Goal: Transaction & Acquisition: Purchase product/service

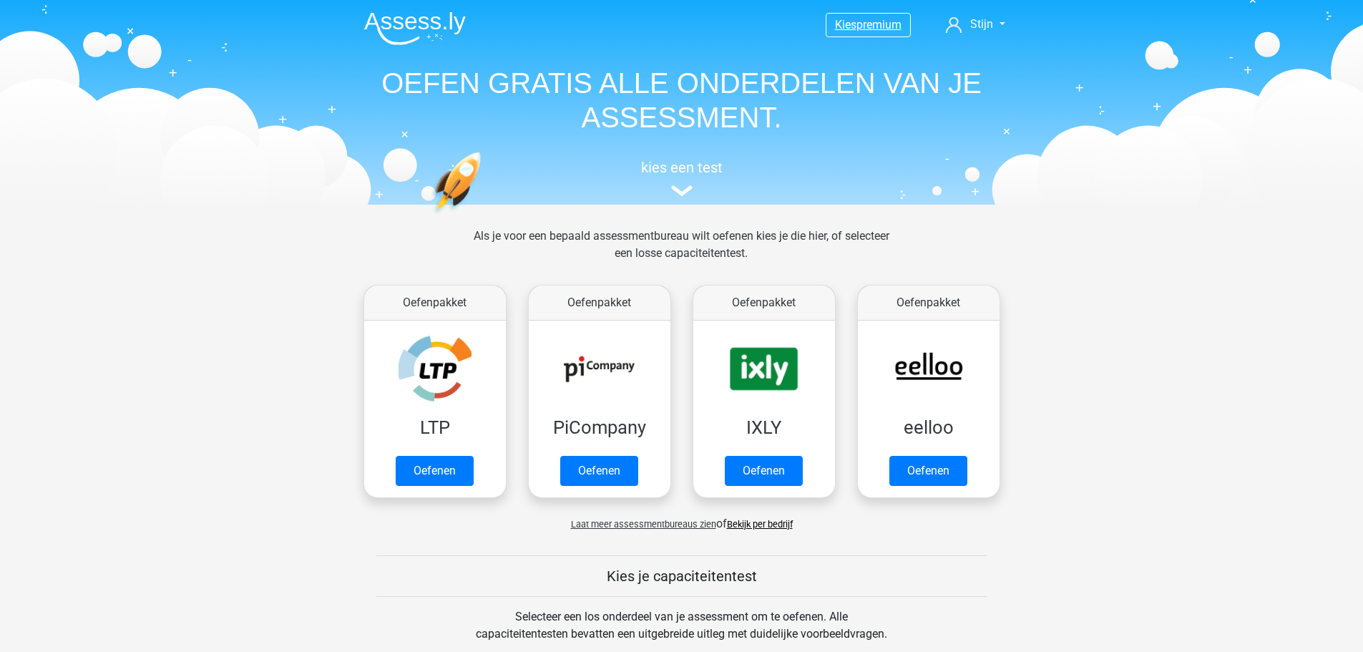
click at [863, 25] on span "premium" at bounding box center [878, 25] width 45 height 14
click at [847, 24] on span "Kies" at bounding box center [845, 25] width 21 height 14
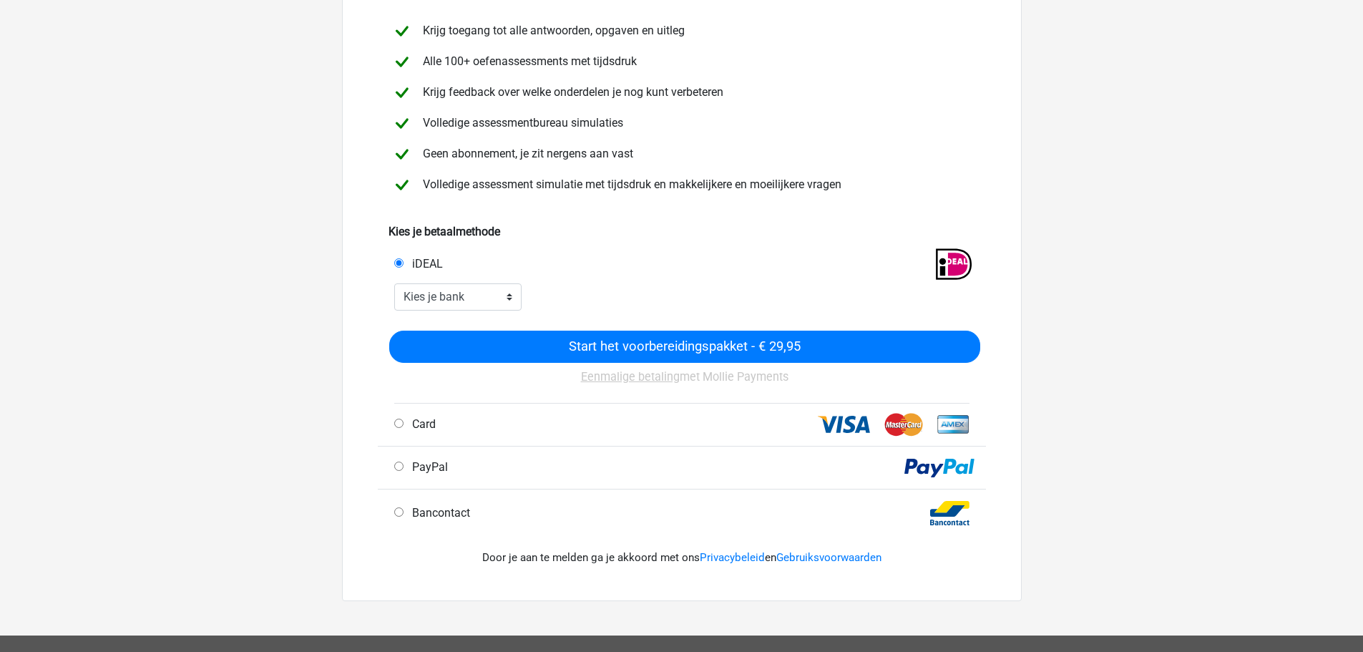
scroll to position [143, 0]
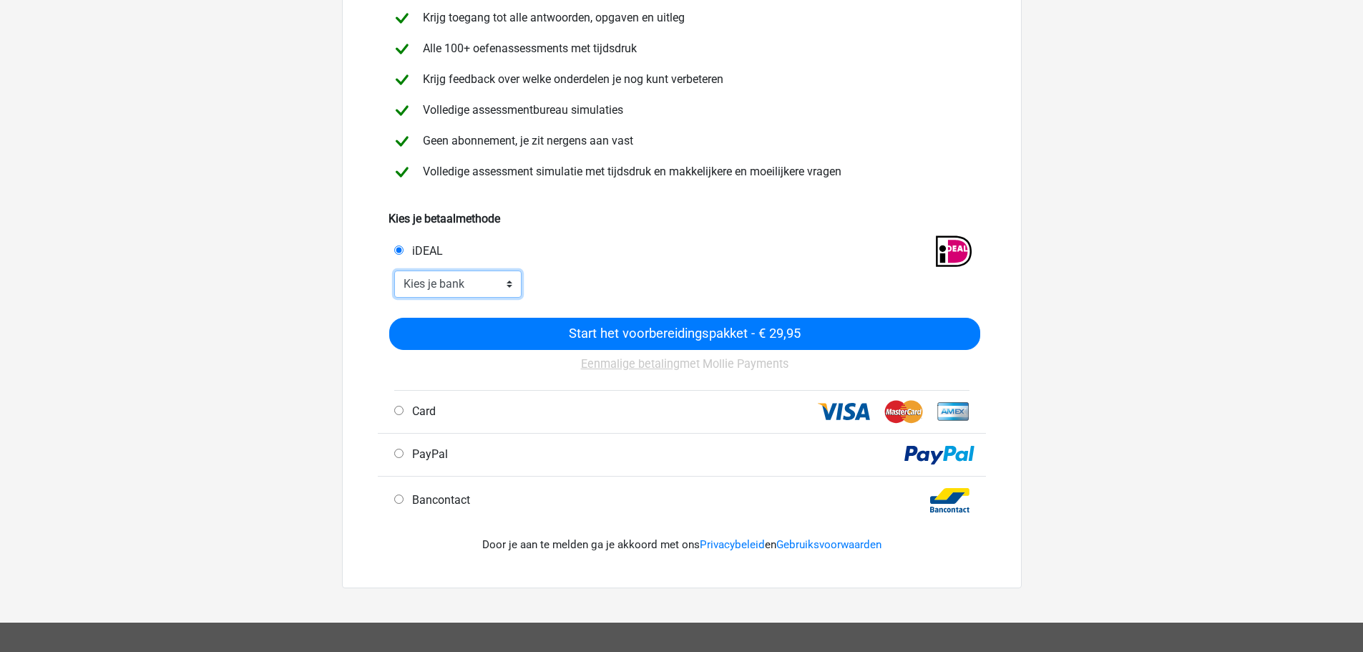
click at [478, 290] on select "Kies je bank ABN AMRO ING Rabobank ASN Bank bunq Knab N26 NN Regiobank Revolut …" at bounding box center [458, 283] width 128 height 27
select select "ideal_RABONL2U"
click at [394, 270] on select "Kies je bank ABN AMRO ING Rabobank ASN Bank bunq Knab N26 NN Regiobank Revolut …" at bounding box center [458, 283] width 128 height 27
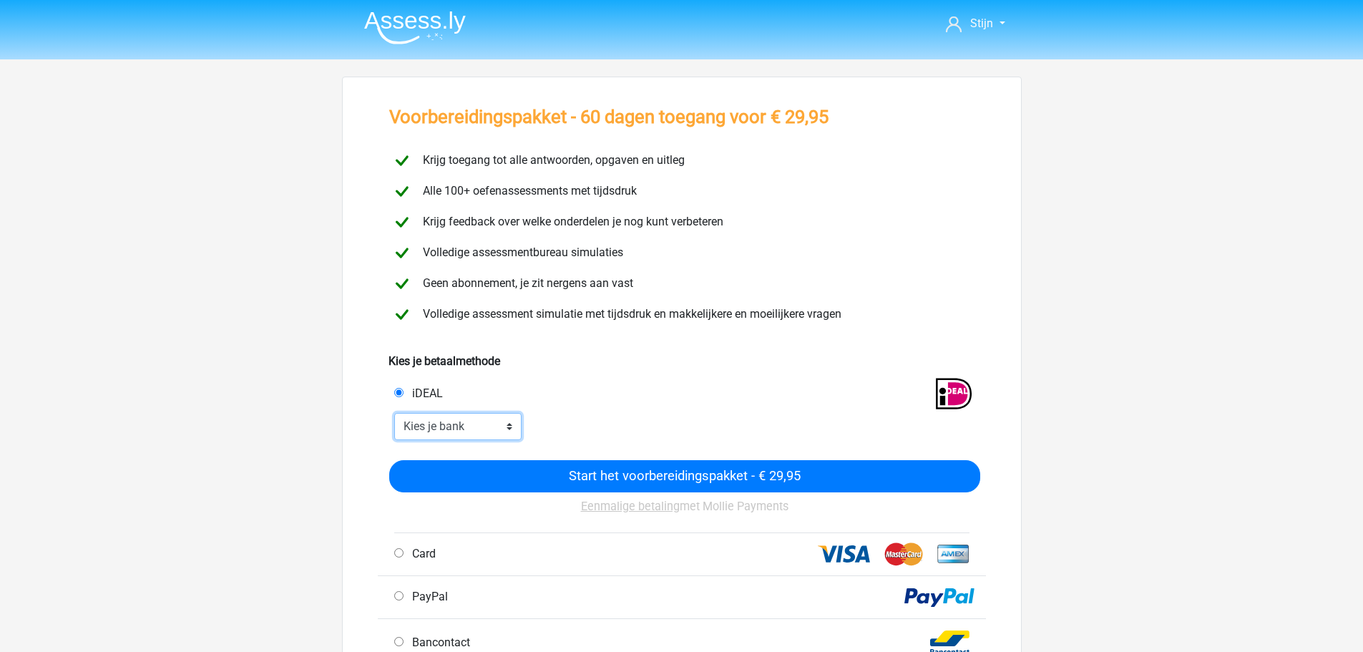
scroll to position [0, 0]
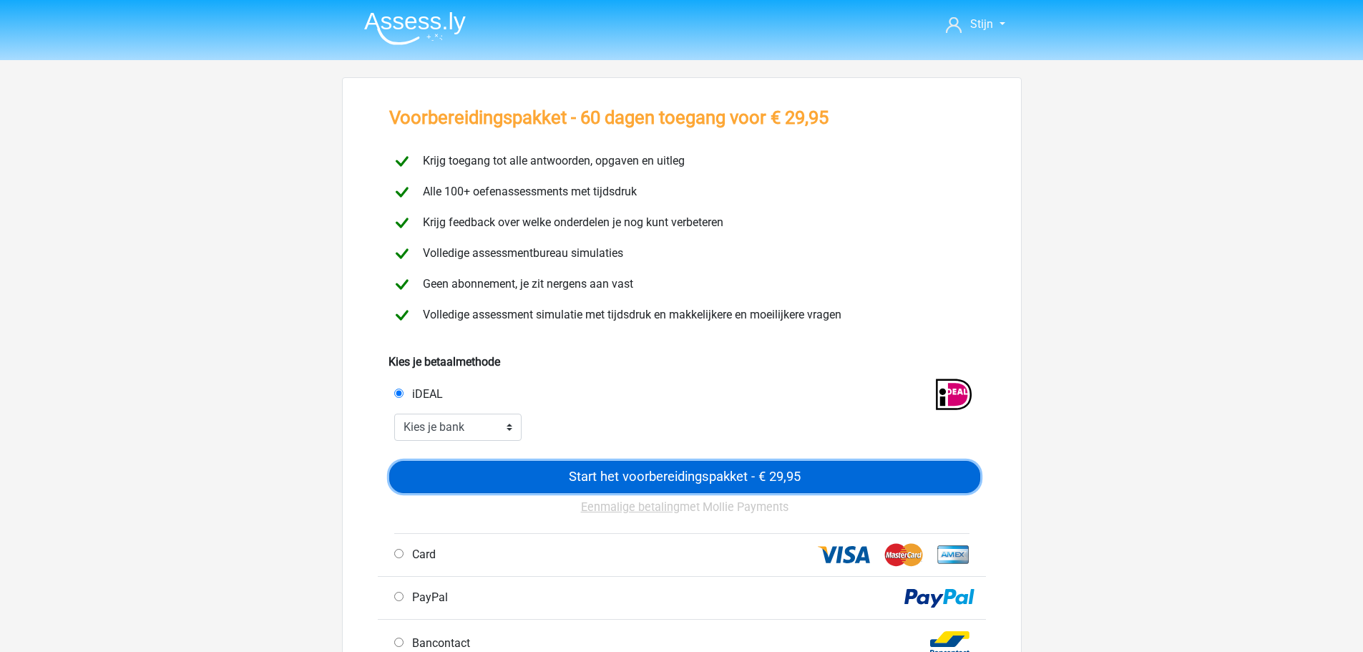
click at [644, 481] on input "Start het voorbereidingspakket - € 29,95" at bounding box center [684, 477] width 591 height 32
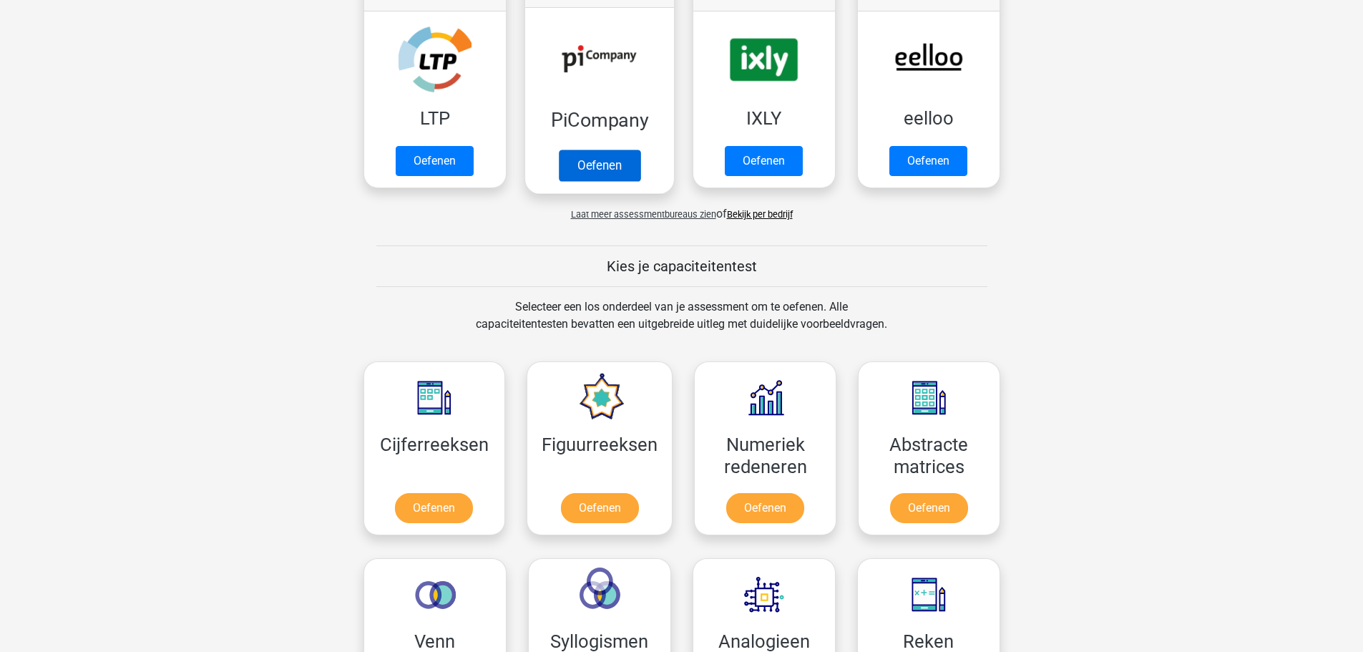
scroll to position [501, 0]
